Goal: Information Seeking & Learning: Learn about a topic

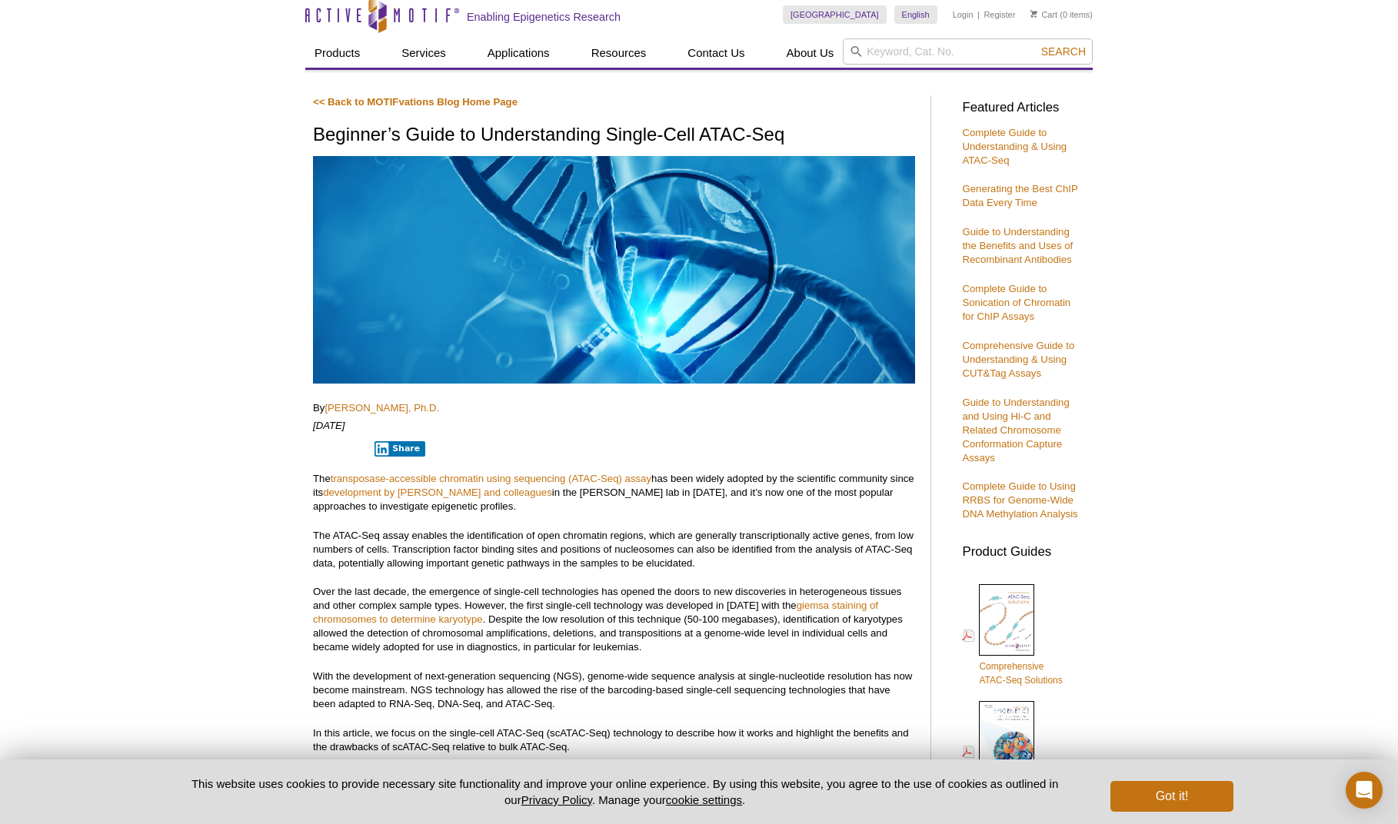
scroll to position [144, 0]
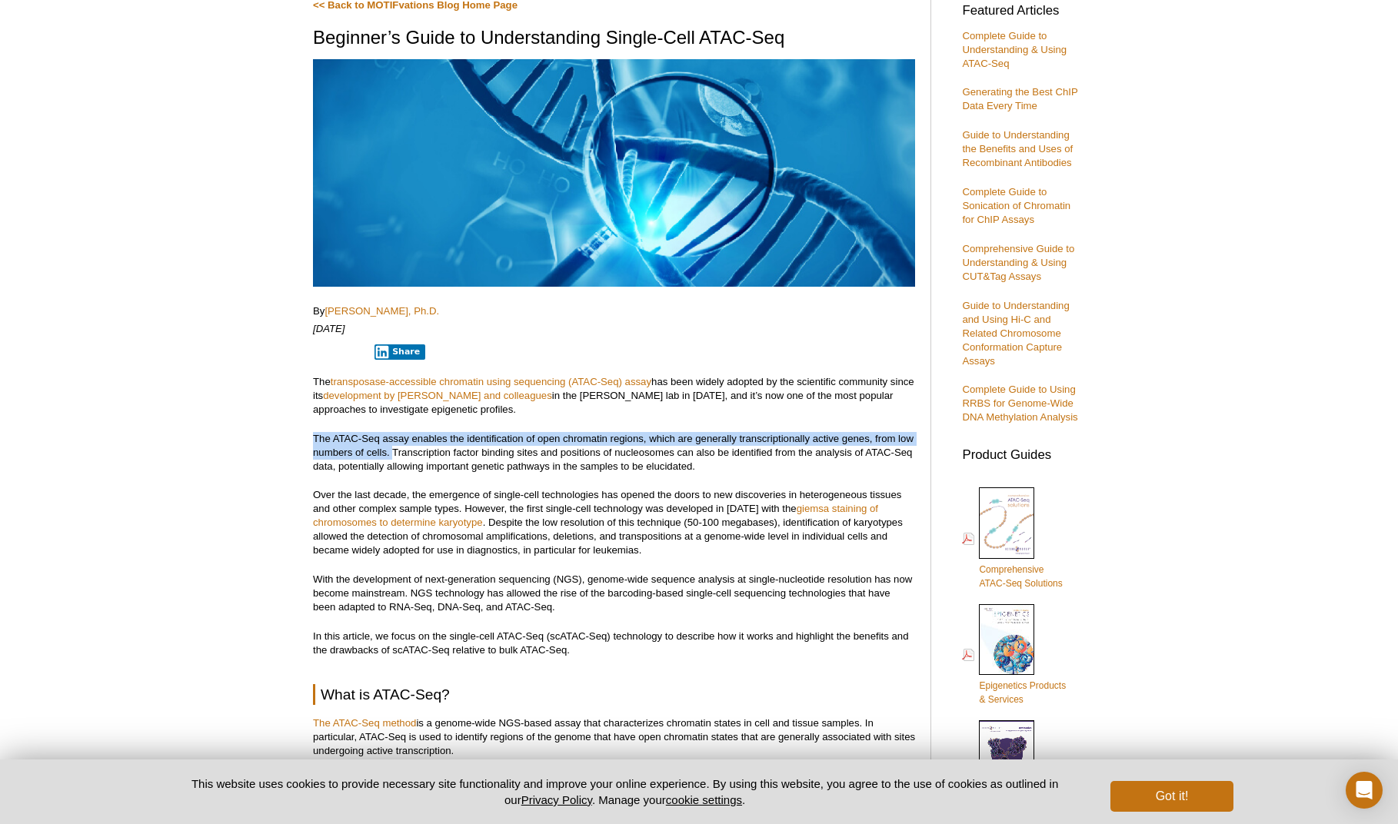
drag, startPoint x: 311, startPoint y: 436, endPoint x: 391, endPoint y: 449, distance: 81.8
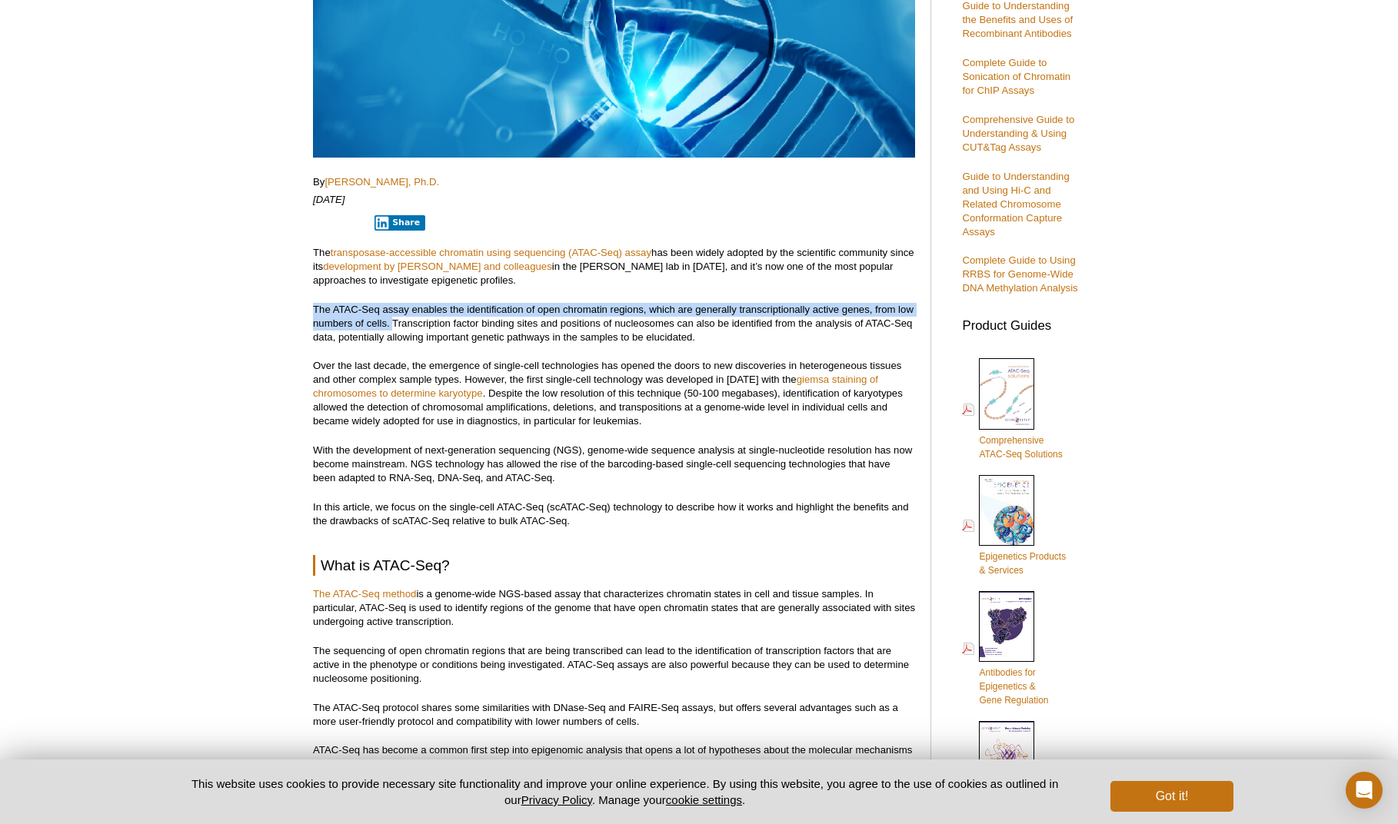
scroll to position [115, 0]
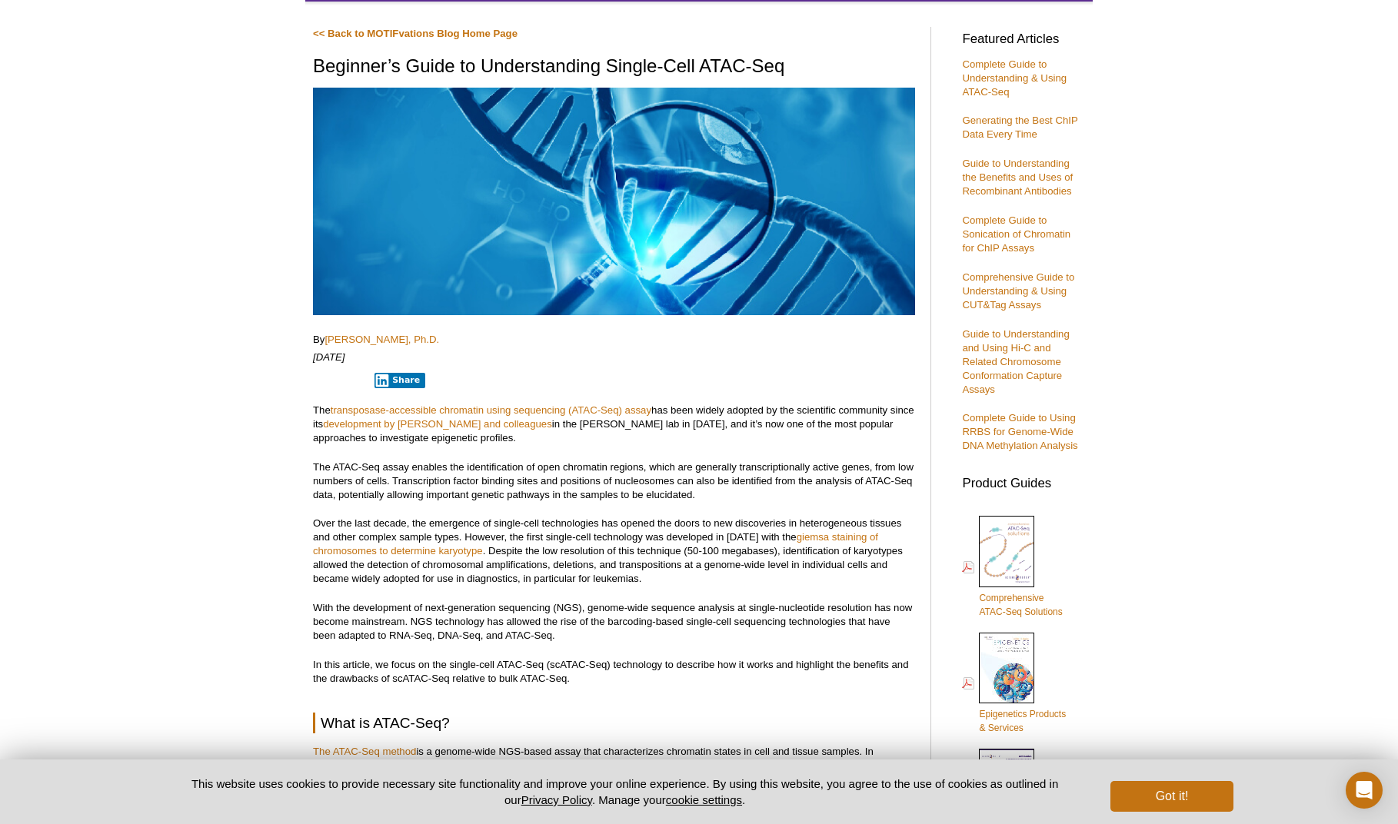
click at [414, 482] on p "The ATAC-Seq assay enables the identification of open chromatin regions, which …" at bounding box center [614, 482] width 602 height 42
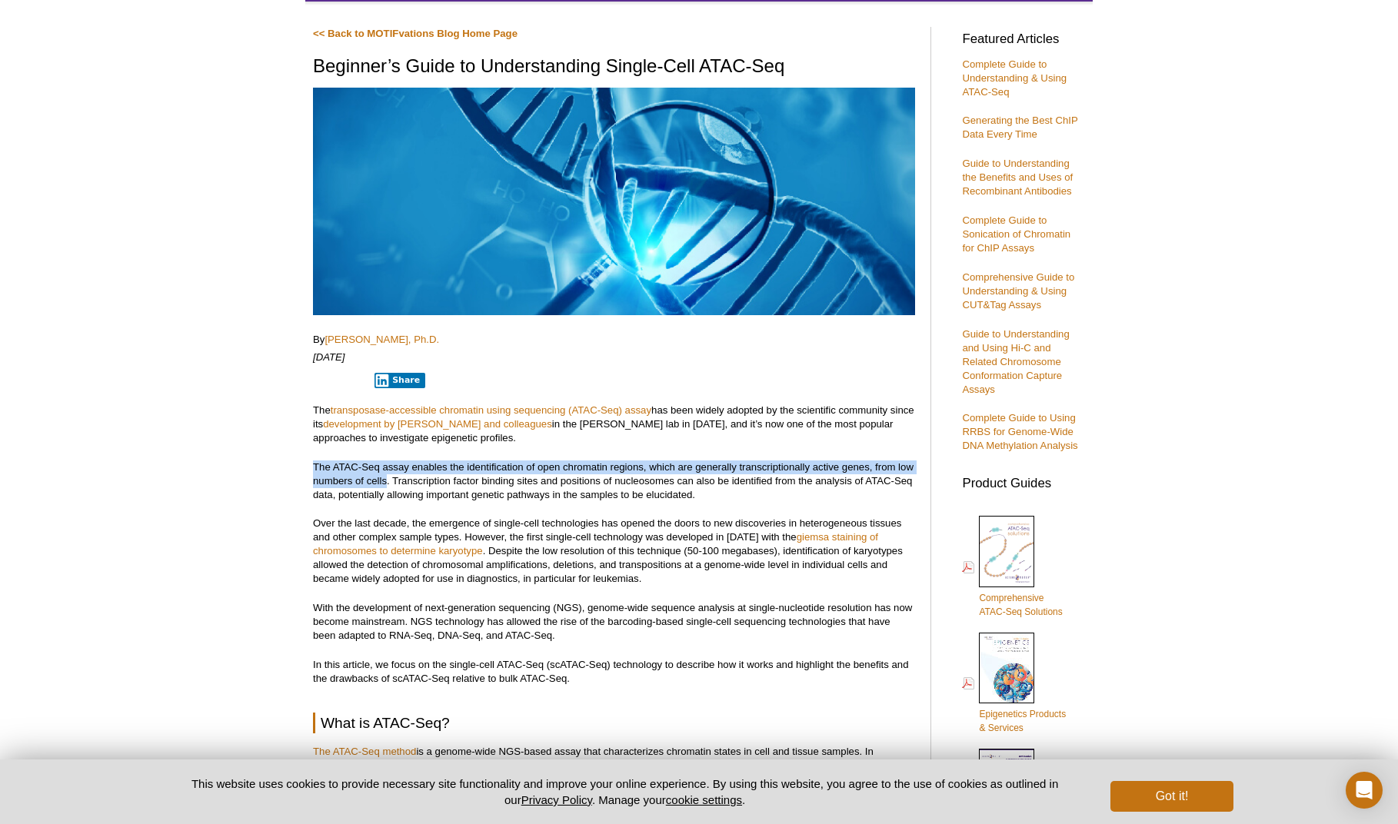
drag, startPoint x: 328, startPoint y: 463, endPoint x: 387, endPoint y: 476, distance: 59.9
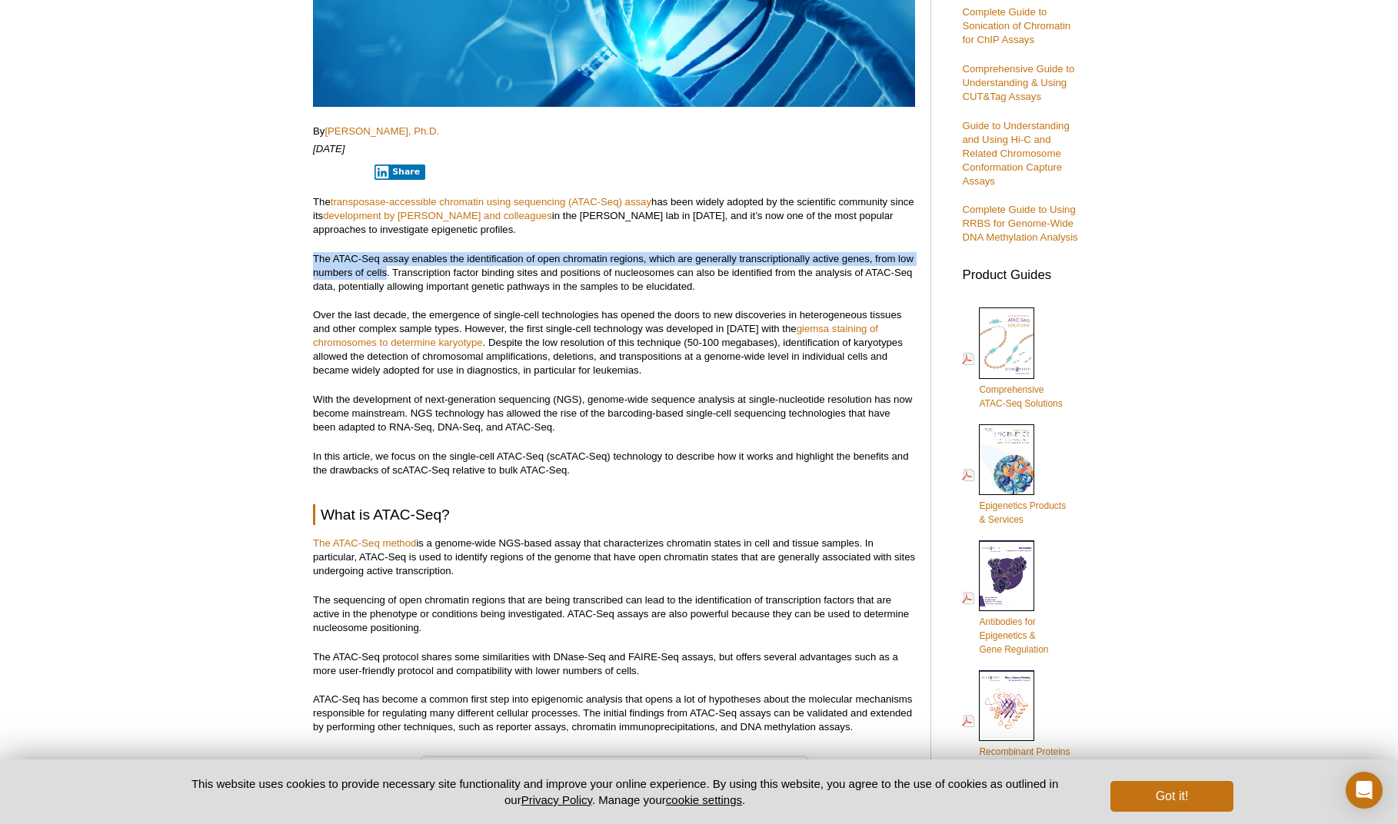
scroll to position [402, 0]
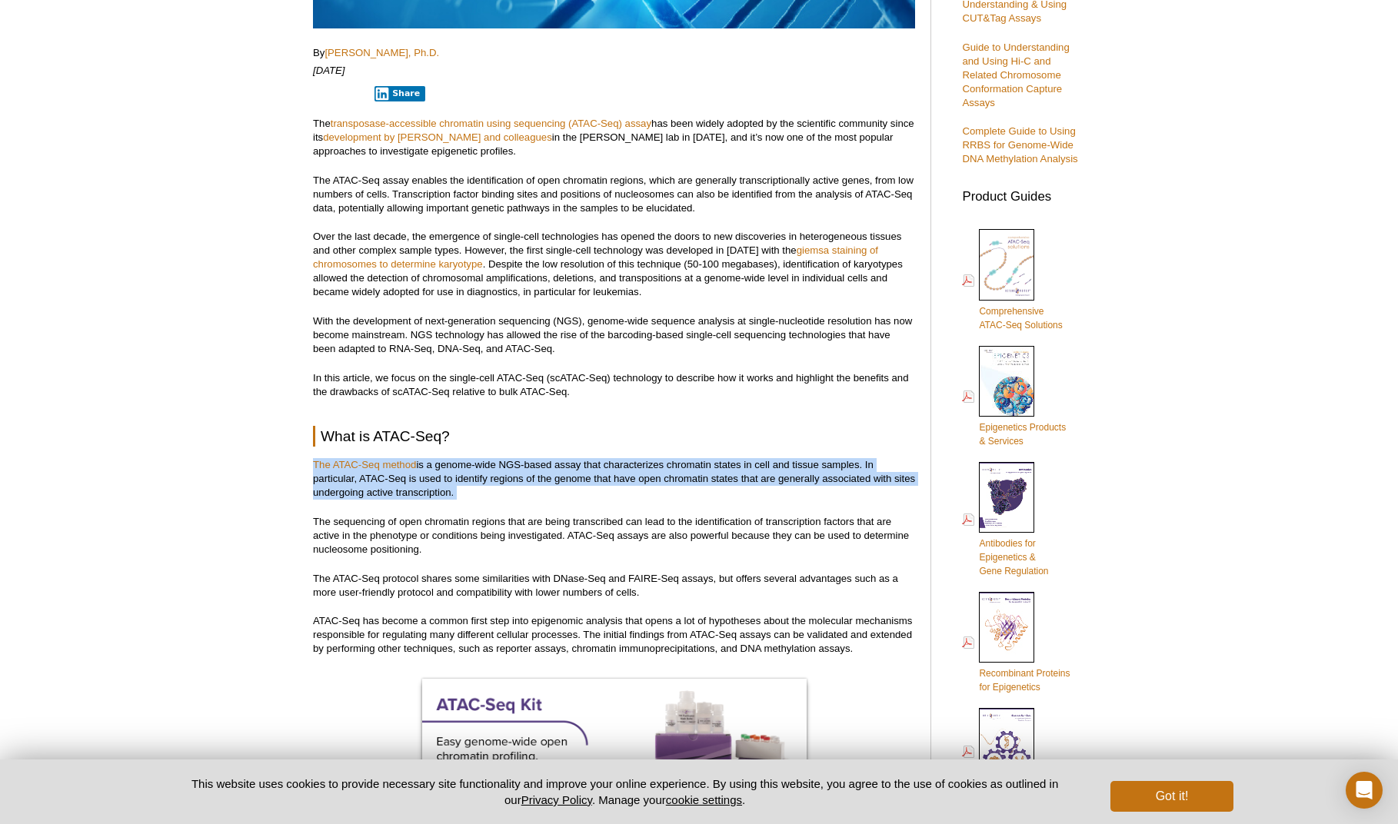
drag, startPoint x: 426, startPoint y: 502, endPoint x: 278, endPoint y: 452, distance: 156.6
copy div "The ATAC-Seq method is a genome-wide NGS-based assay that characterizes chromat…"
